Goal: Check status: Check status

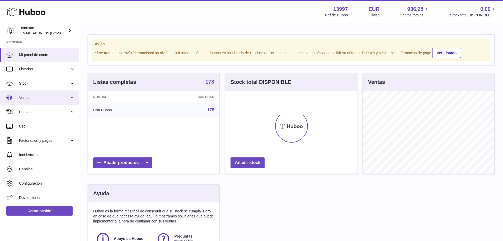
scroll to position [82, 132]
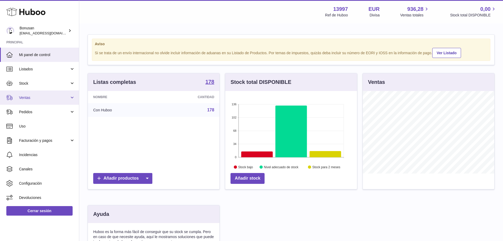
click at [43, 98] on span "Ventas" at bounding box center [44, 97] width 50 height 5
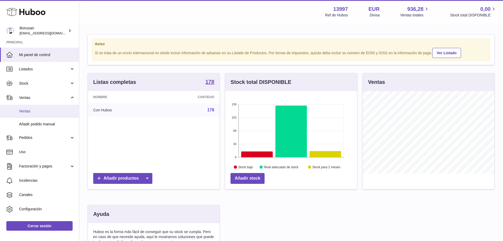
click at [41, 110] on span "Ventas" at bounding box center [47, 111] width 56 height 5
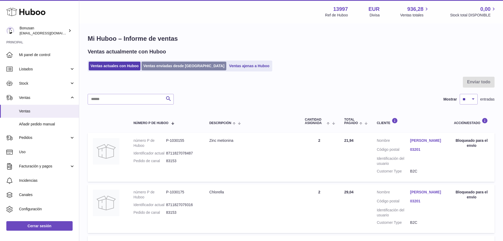
click at [175, 66] on link "Ventas enviadas desde [GEOGRAPHIC_DATA]" at bounding box center [184, 66] width 85 height 9
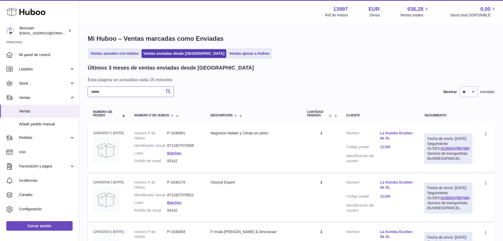
click at [131, 93] on input "text" at bounding box center [131, 91] width 86 height 11
paste input "*****"
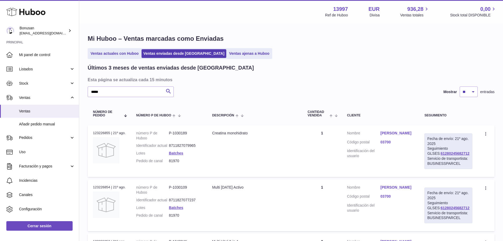
drag, startPoint x: 465, startPoint y: 153, endPoint x: 432, endPoint y: 154, distance: 32.8
click at [432, 154] on div "Fecha de envío: [DATE] Seguimiento GLSES: 61280245682712 Servicio de transporti…" at bounding box center [448, 151] width 48 height 36
copy link "61280245682712"
drag, startPoint x: 113, startPoint y: 92, endPoint x: 68, endPoint y: 93, distance: 45.7
click at [66, 92] on div "Huboo Bonusan [EMAIL_ADDRESS][DOMAIN_NAME] Principal Mi panel de control Listad…" at bounding box center [251, 192] width 503 height 384
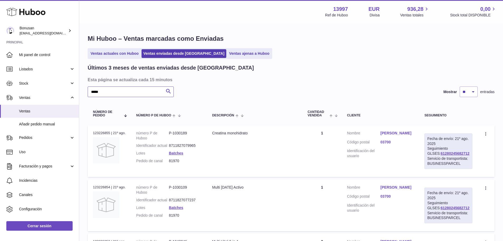
paste input "text"
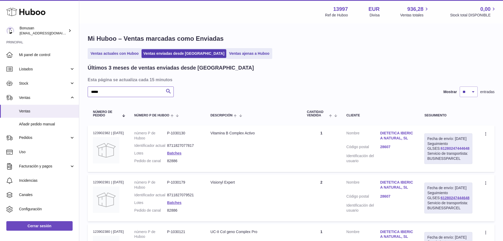
type input "*****"
drag, startPoint x: 460, startPoint y: 152, endPoint x: 431, endPoint y: 152, distance: 29.1
click at [431, 152] on div "Fecha de envío: [DATE] Seguimiento GLSES: 61280247444648 Servicio de transporti…" at bounding box center [448, 148] width 48 height 31
copy link "61280247444648"
